Goal: Information Seeking & Learning: Learn about a topic

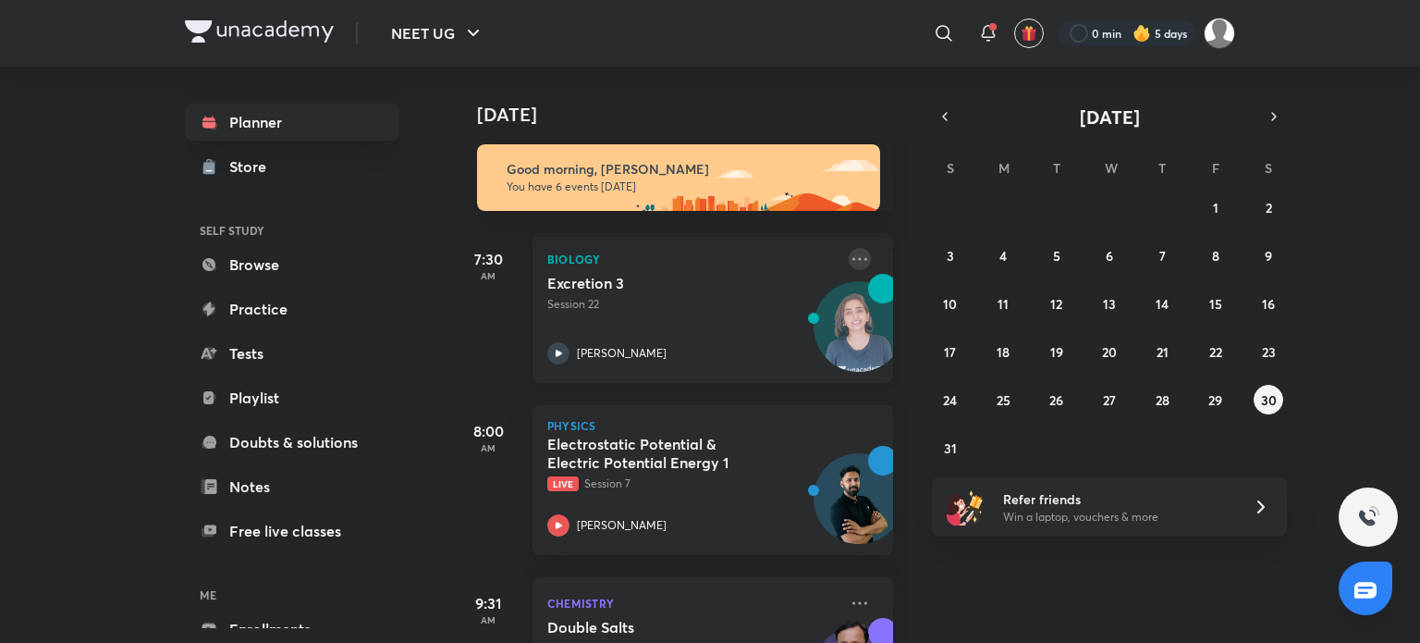
click at [850, 262] on icon at bounding box center [860, 259] width 22 height 22
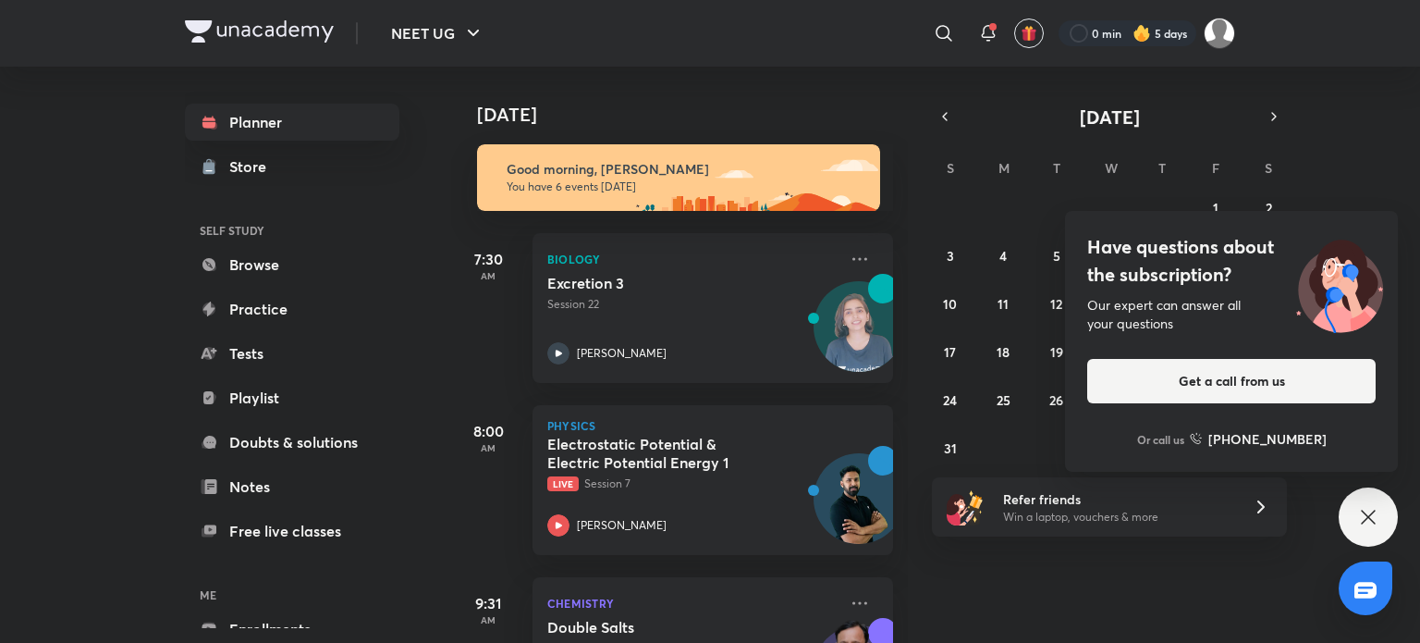
click at [1024, 434] on div "27 28 29 30 31 1 2 3 4 5 6 7 8 9 10 11 12 13 14 15 16 17 18 19 20 21 22 23 24 2…" at bounding box center [1109, 327] width 355 height 270
click at [1032, 432] on div "27 28 29 30 31 1 2 3 4 5 6 7 8 9 10 11 12 13 14 15 16 17 18 19 20 21 22 23 24 2…" at bounding box center [1109, 327] width 355 height 270
click at [1387, 507] on div "Have questions about the subscription? Our expert can answer all your questions…" at bounding box center [1368, 516] width 59 height 59
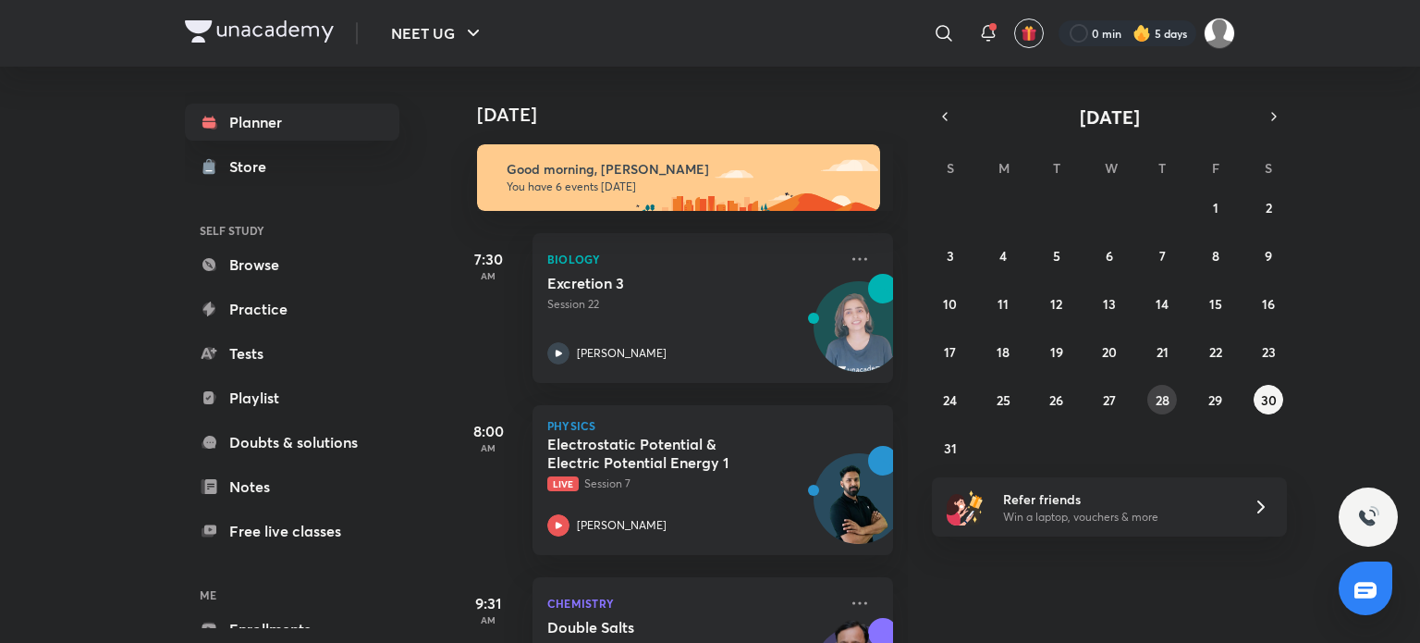
click at [1172, 401] on button "28" at bounding box center [1162, 400] width 30 height 30
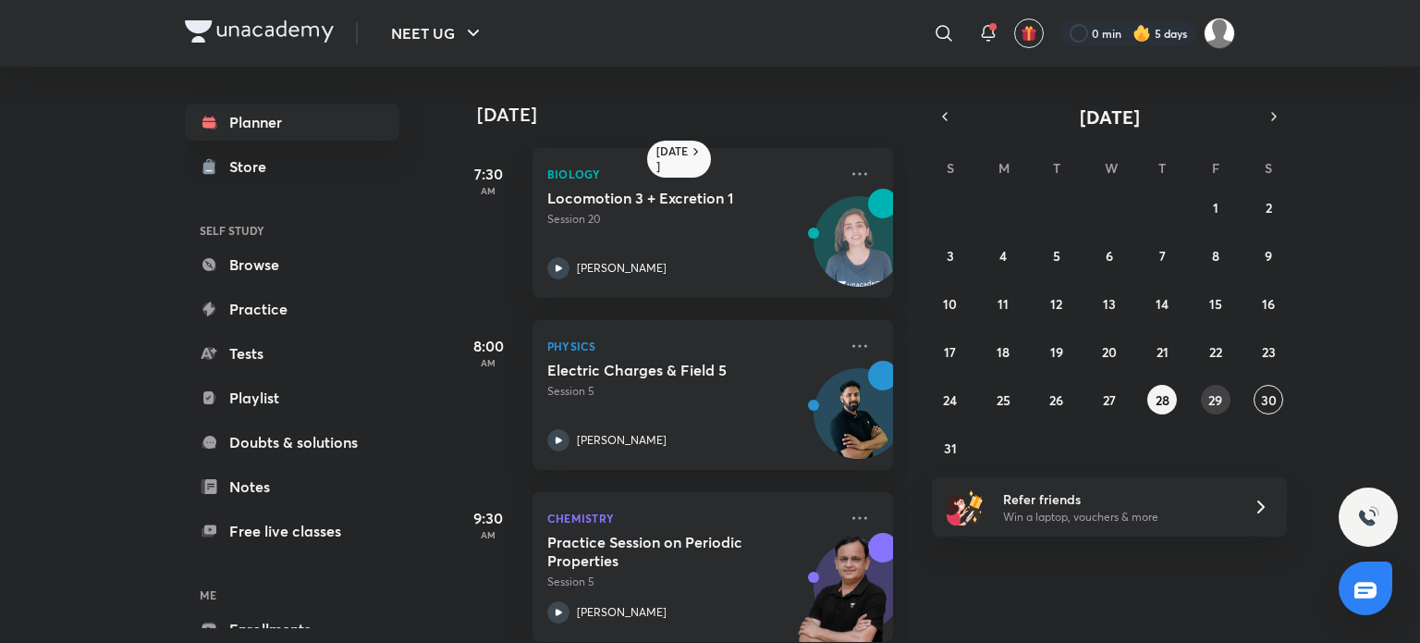
click at [1209, 391] on abbr "29" at bounding box center [1215, 400] width 14 height 18
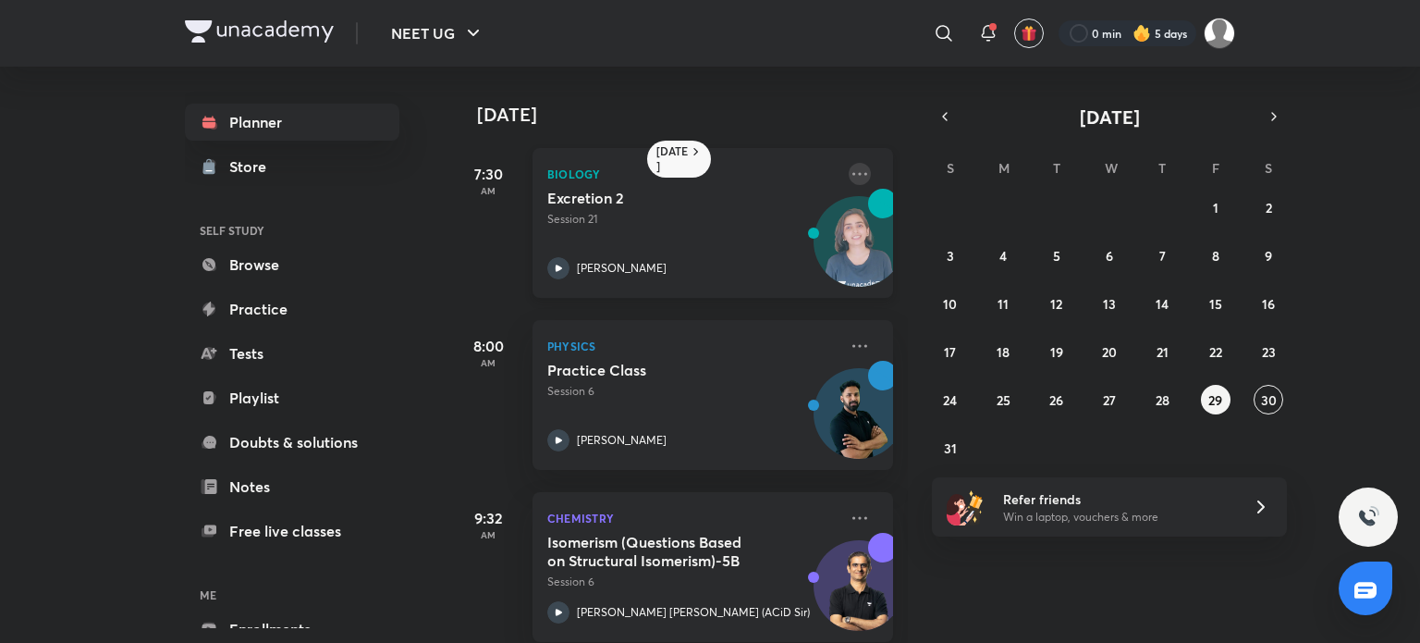
click at [849, 169] on icon at bounding box center [860, 174] width 22 height 22
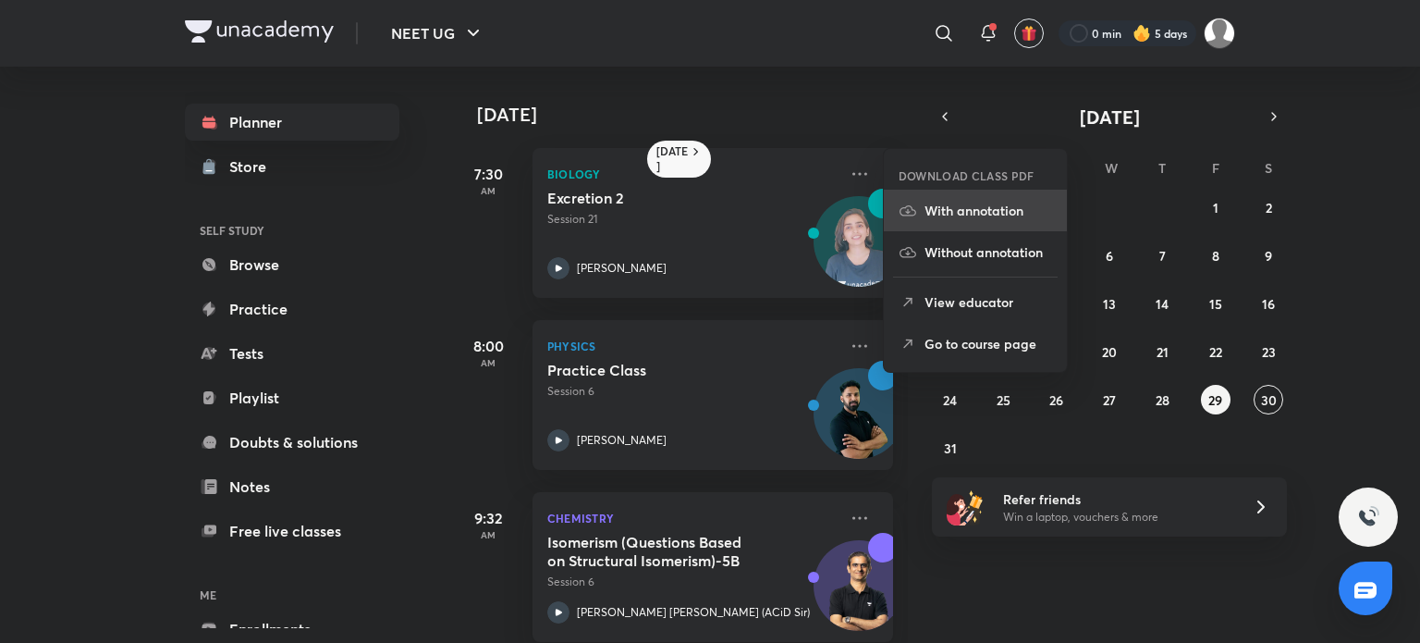
click at [971, 227] on li "With annotation" at bounding box center [975, 211] width 183 height 42
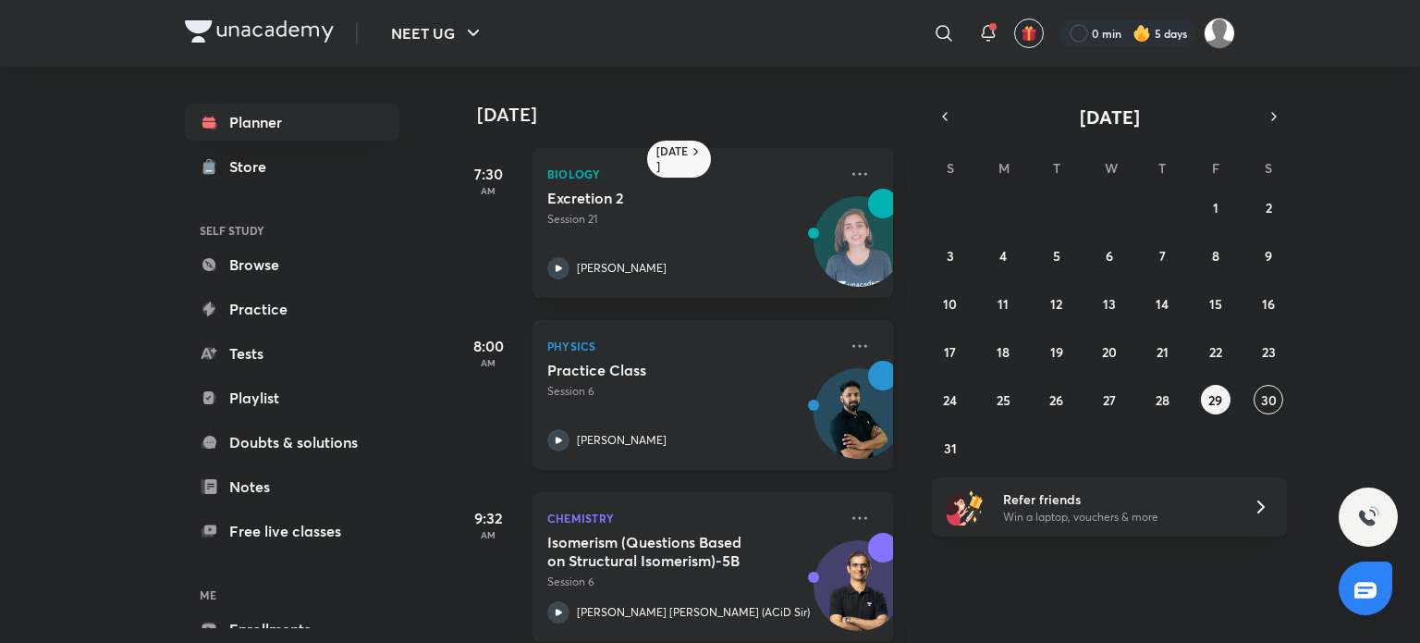
scroll to position [372, 0]
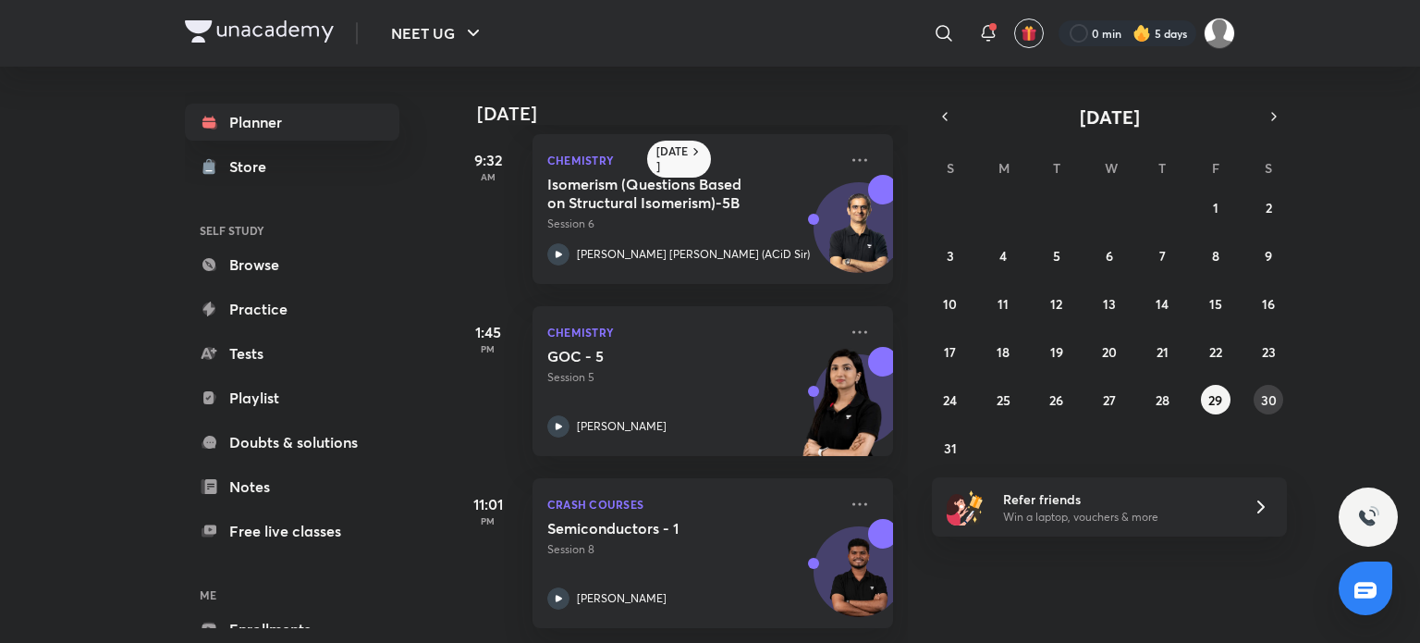
click at [1264, 411] on button "30" at bounding box center [1269, 400] width 30 height 30
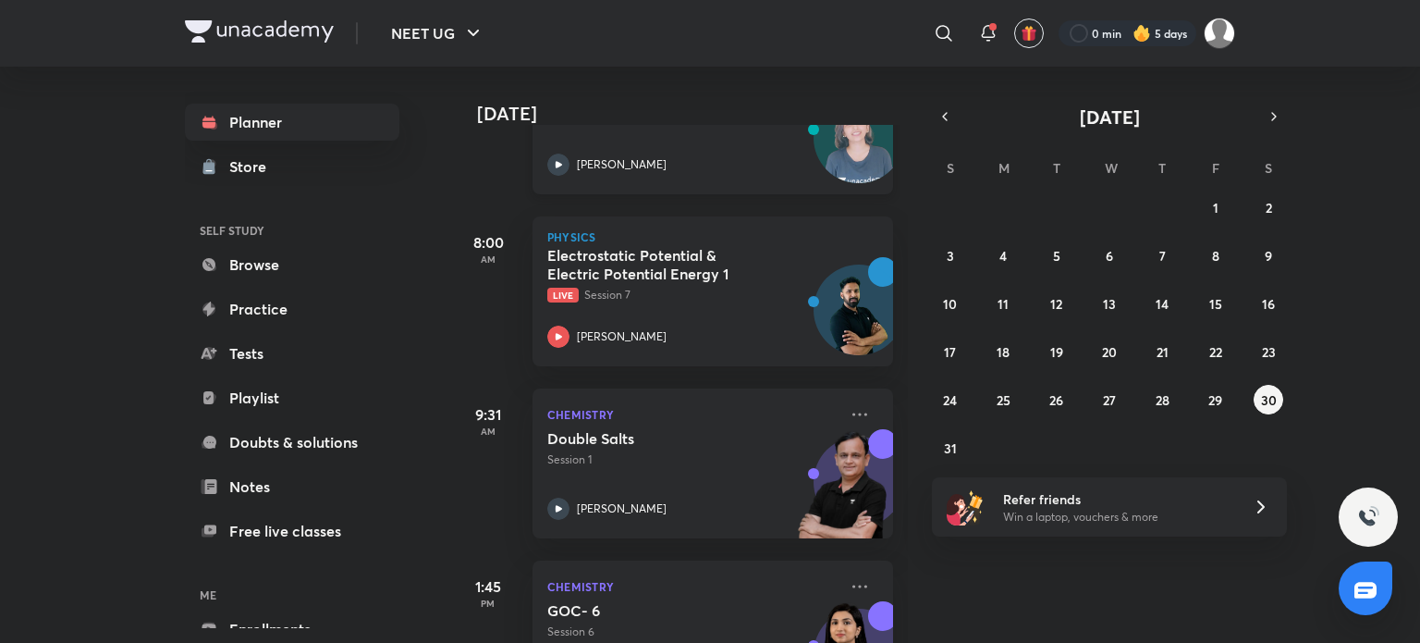
scroll to position [0, 0]
